Goal: Transaction & Acquisition: Subscribe to service/newsletter

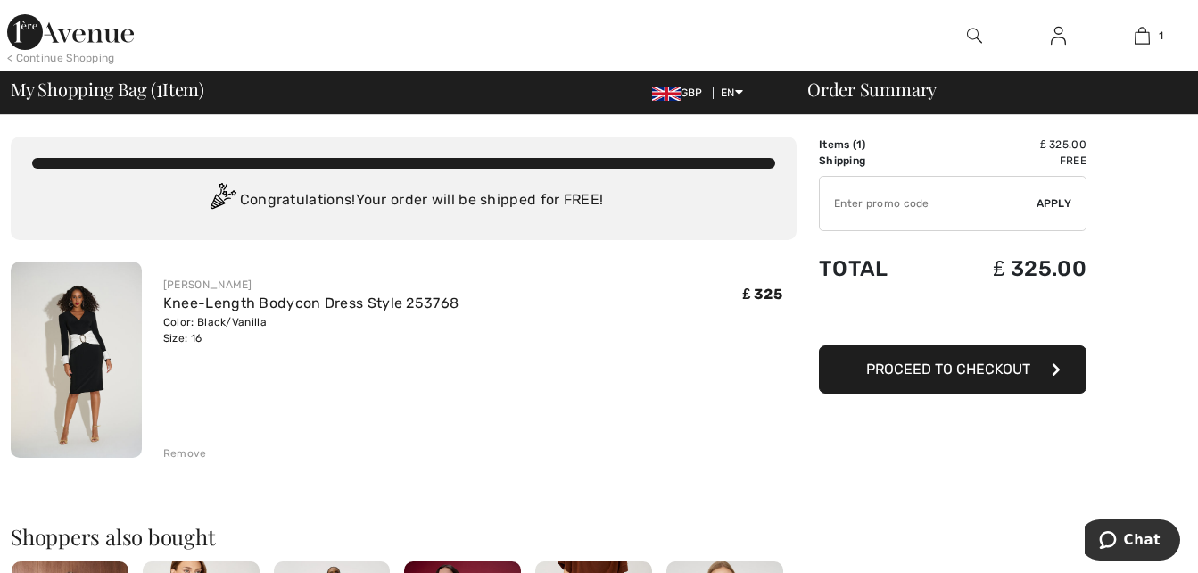
click at [930, 209] on input "TEXT" at bounding box center [928, 204] width 217 height 54
click at [1048, 199] on span "Apply" at bounding box center [1055, 203] width 36 height 16
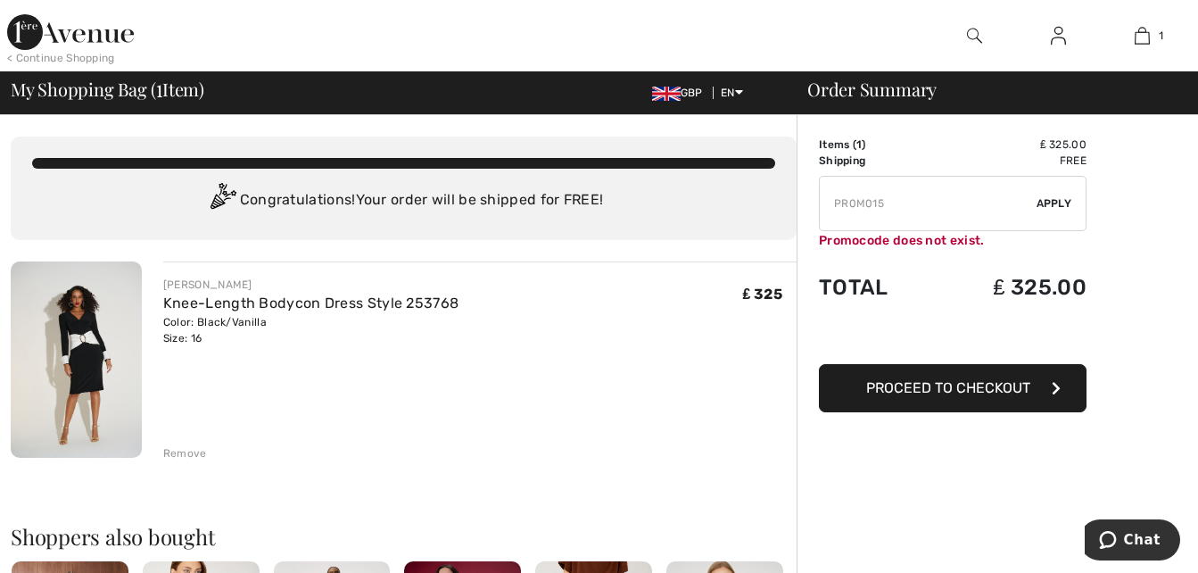
click at [888, 204] on input "TEXT" at bounding box center [928, 204] width 217 height 54
type input "P"
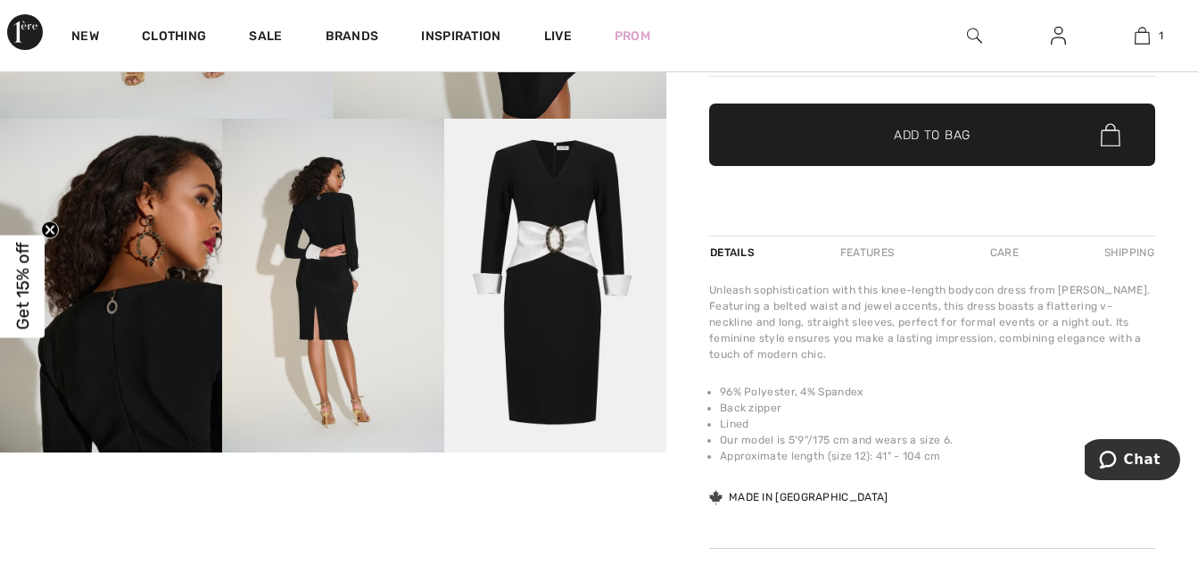
click at [23, 259] on span "Get 15% off" at bounding box center [22, 286] width 21 height 87
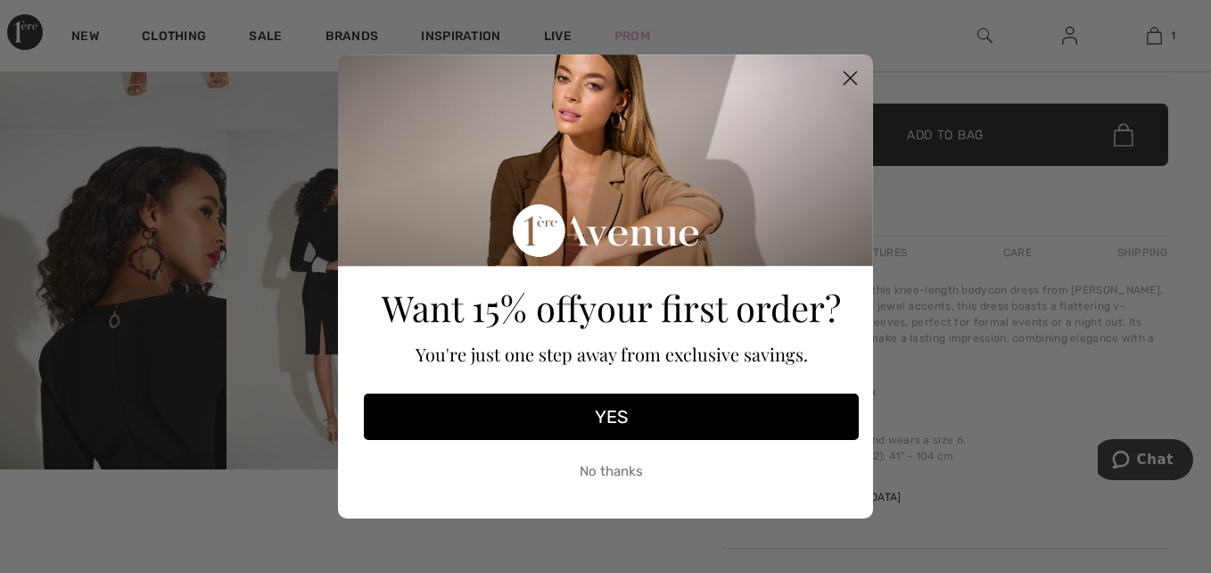
click at [599, 406] on button "YES" at bounding box center [611, 416] width 495 height 46
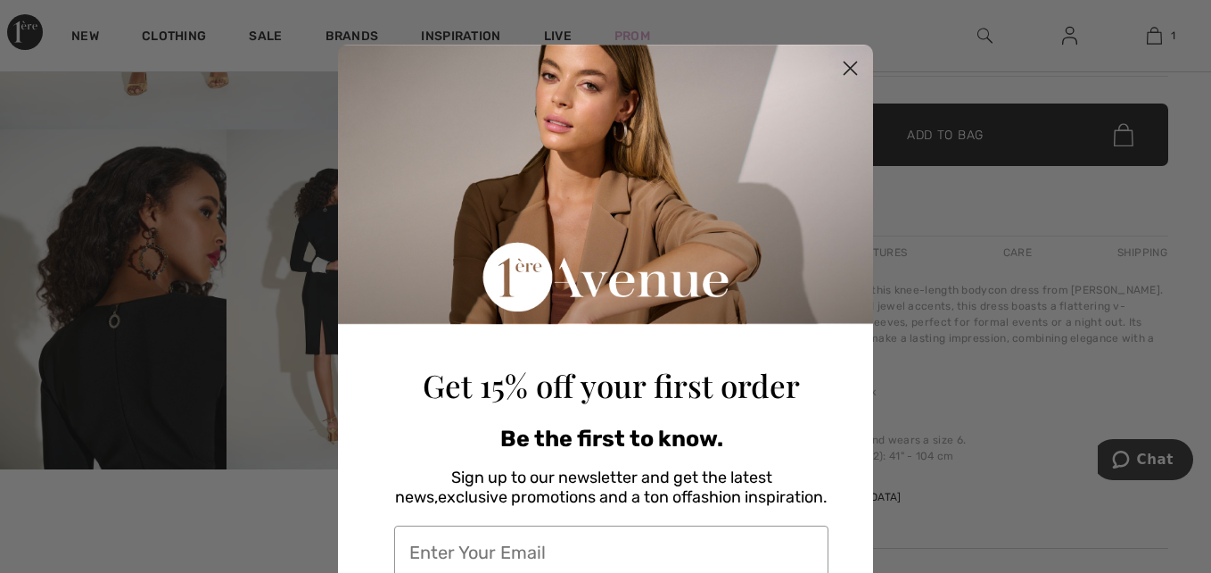
scroll to position [6, 0]
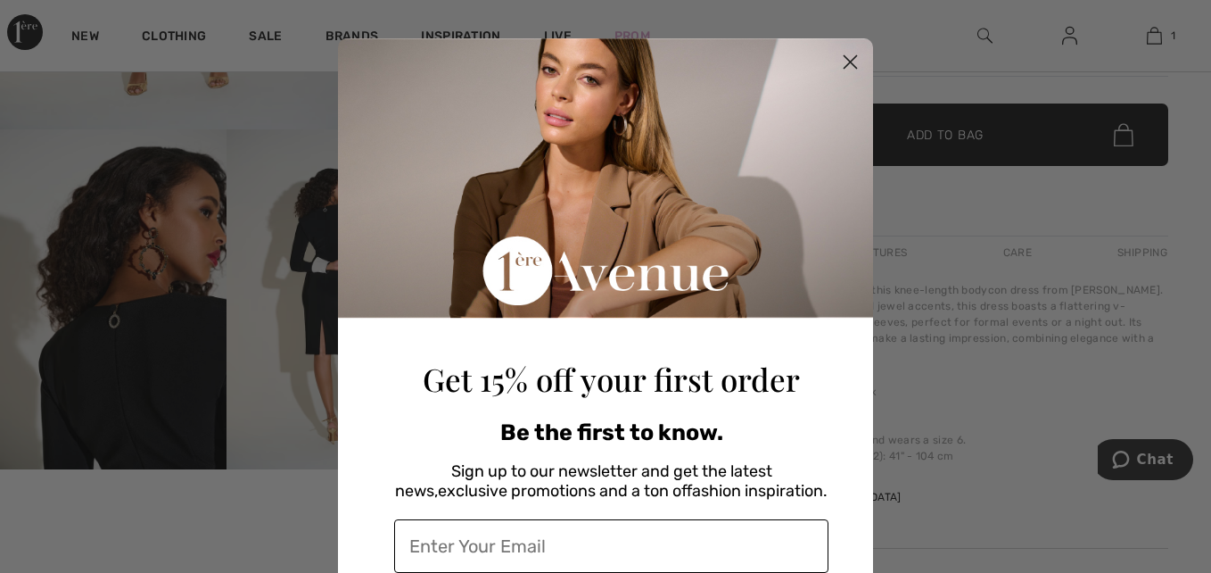
click at [502, 535] on input "Enter Your Email" at bounding box center [611, 546] width 434 height 54
type input "[EMAIL_ADDRESS][DOMAIN_NAME]"
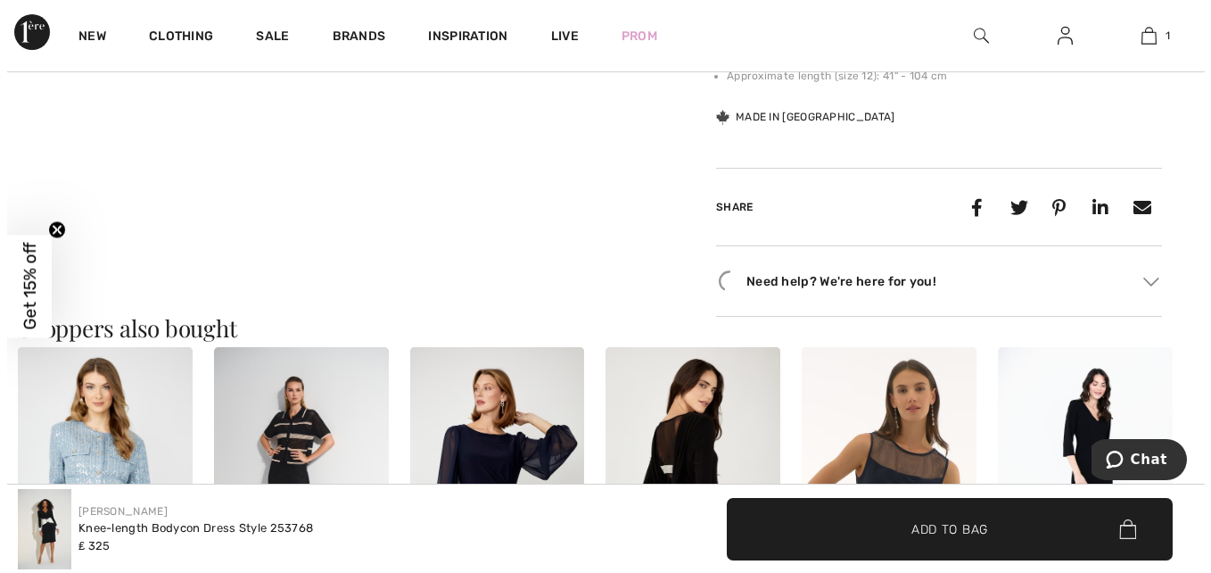
scroll to position [891, 0]
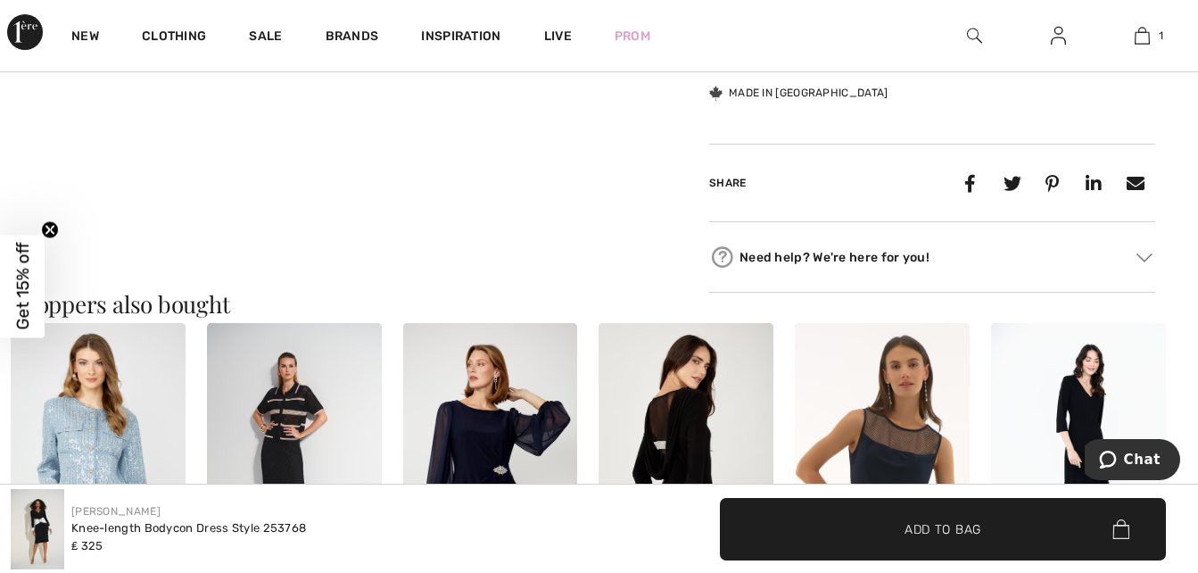
click at [21, 277] on span "Get 15% off" at bounding box center [22, 286] width 21 height 87
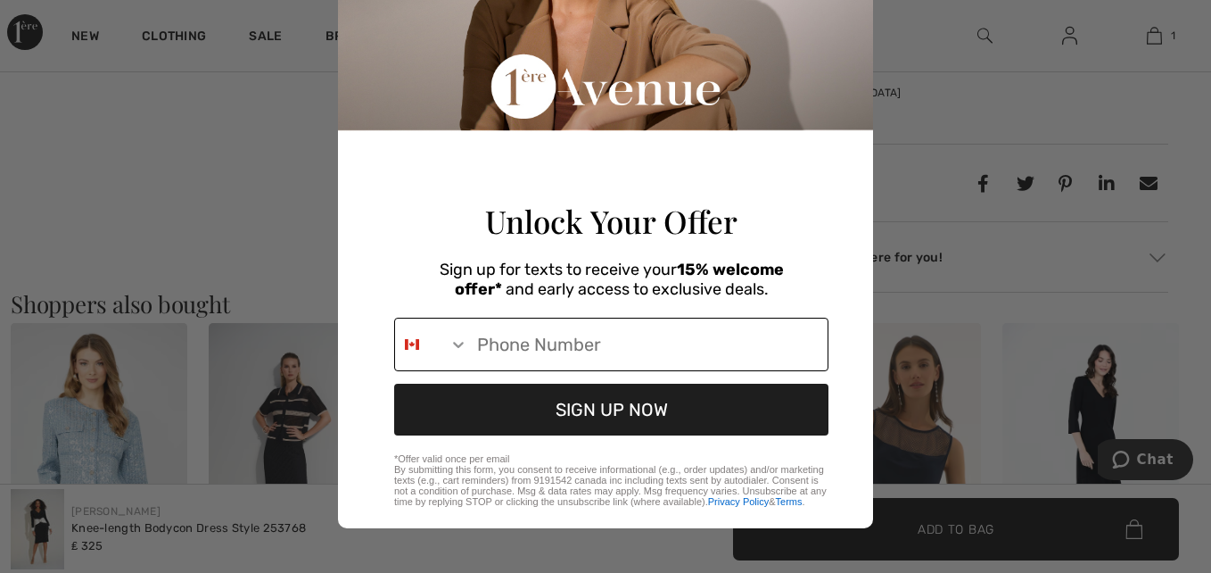
click at [453, 343] on icon "Search Countries" at bounding box center [458, 346] width 11 height 6
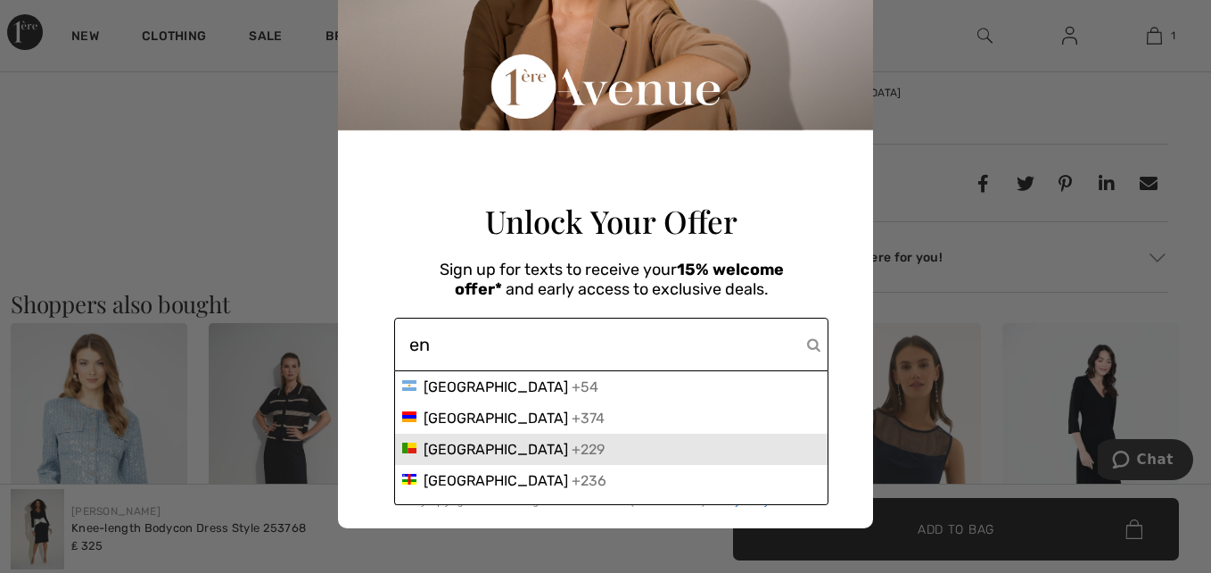
type input "e"
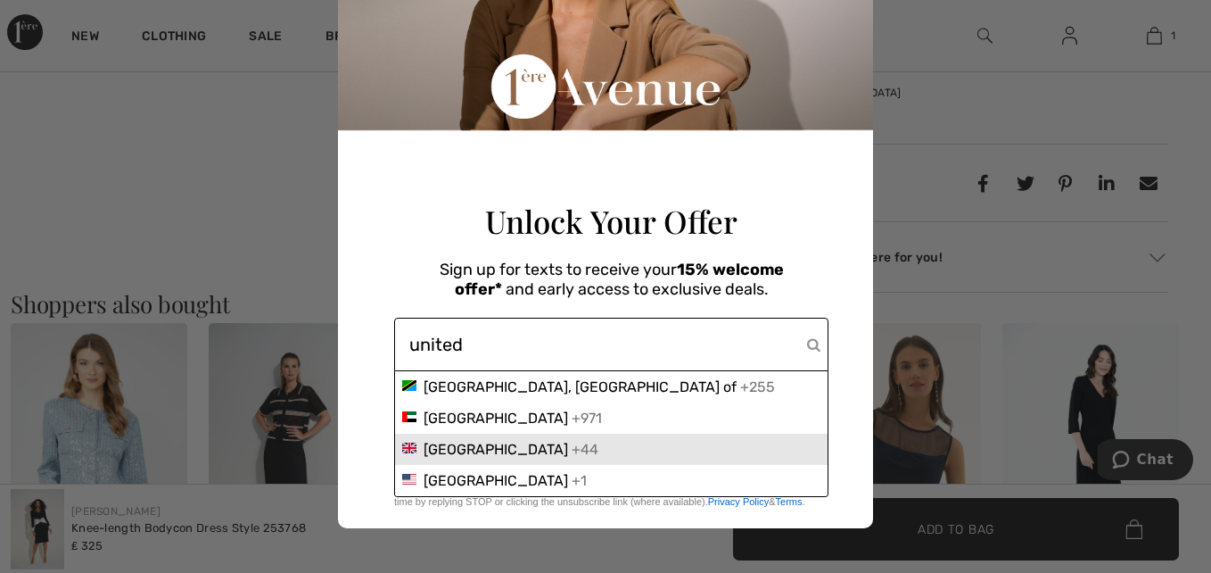
type input "united"
click at [518, 453] on span "[GEOGRAPHIC_DATA]" at bounding box center [496, 449] width 145 height 17
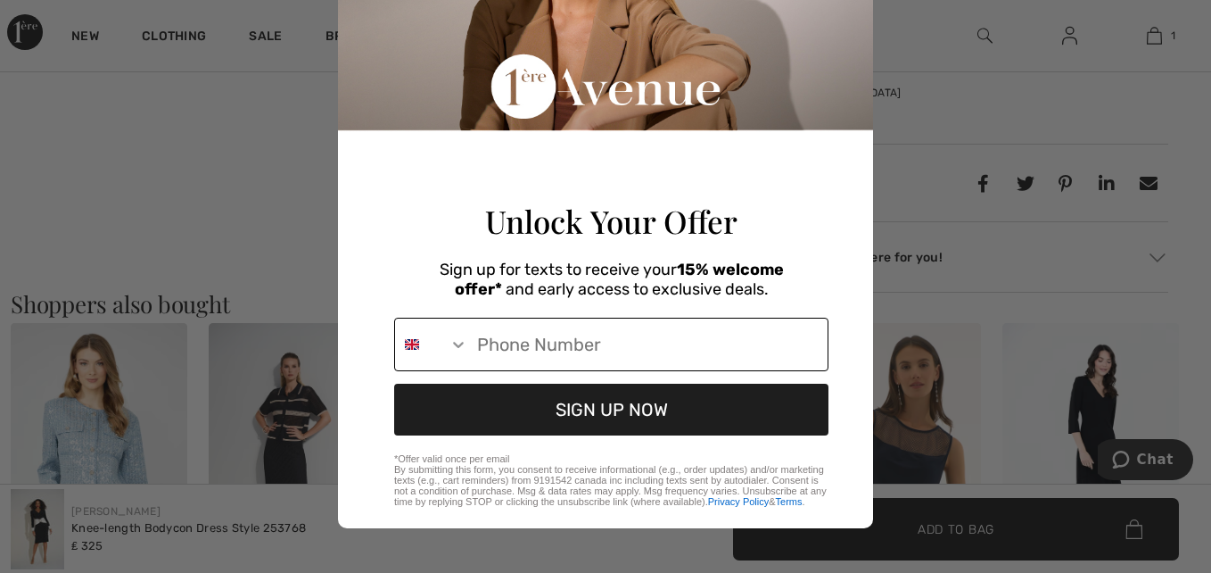
click at [490, 348] on input "Phone Number" at bounding box center [647, 344] width 359 height 52
type input "[PHONE_NUMBER]"
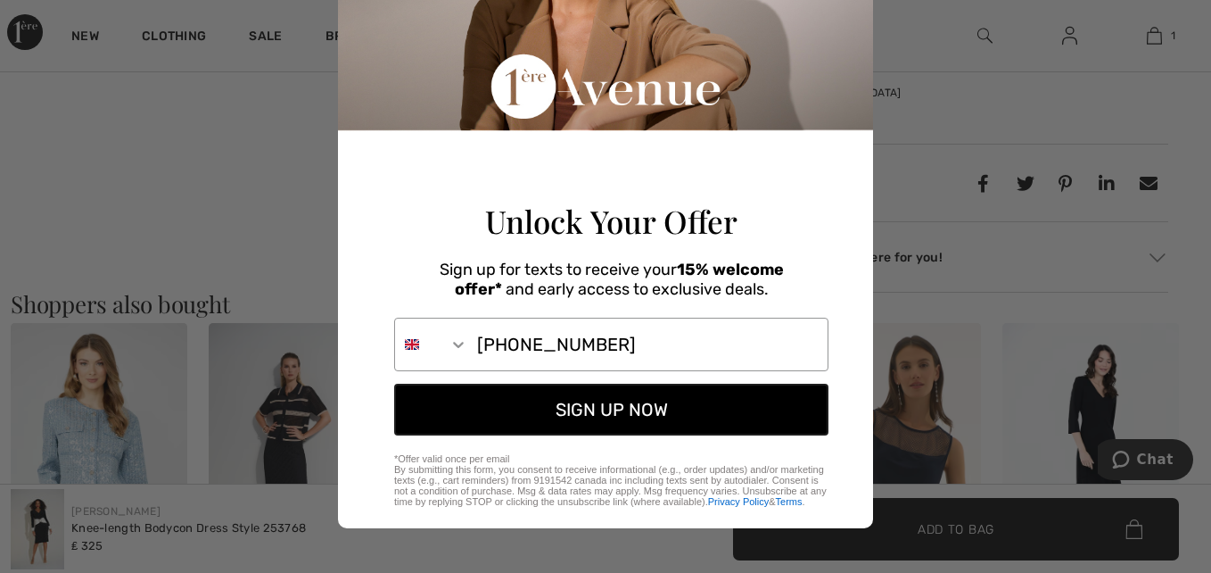
click at [590, 401] on button "SIGN UP NOW" at bounding box center [611, 410] width 434 height 52
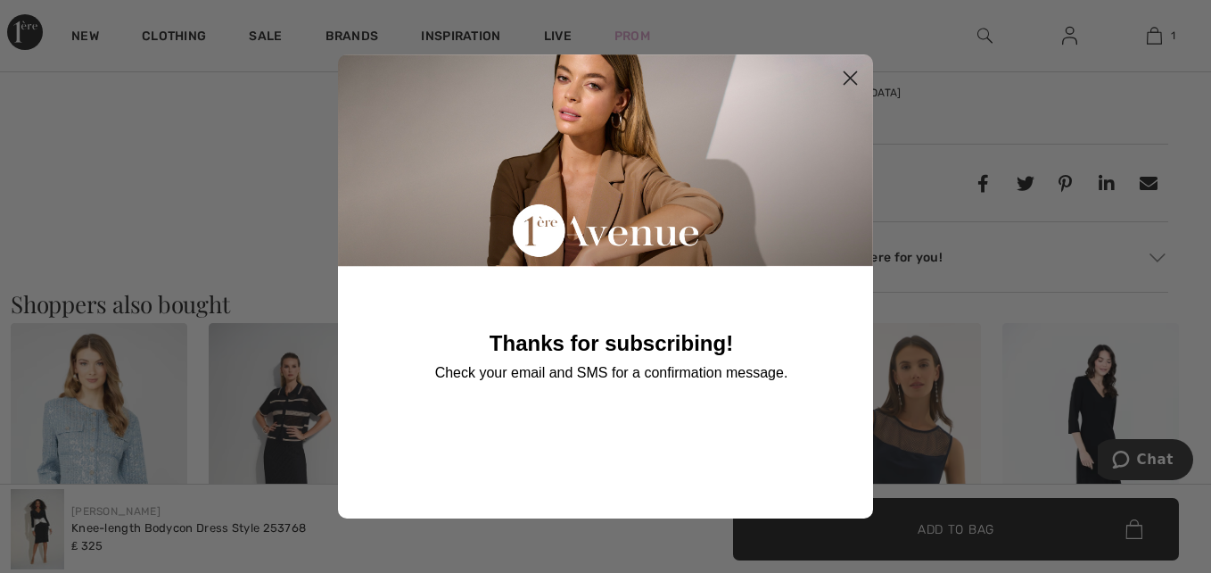
scroll to position [0, 0]
